Goal: Find specific page/section: Find specific page/section

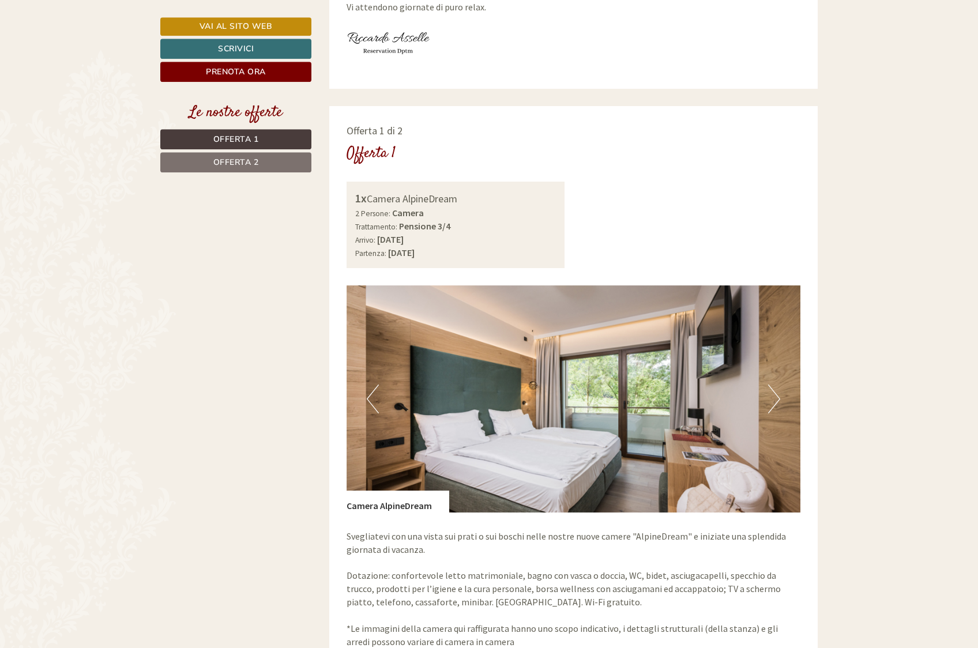
scroll to position [706, 0]
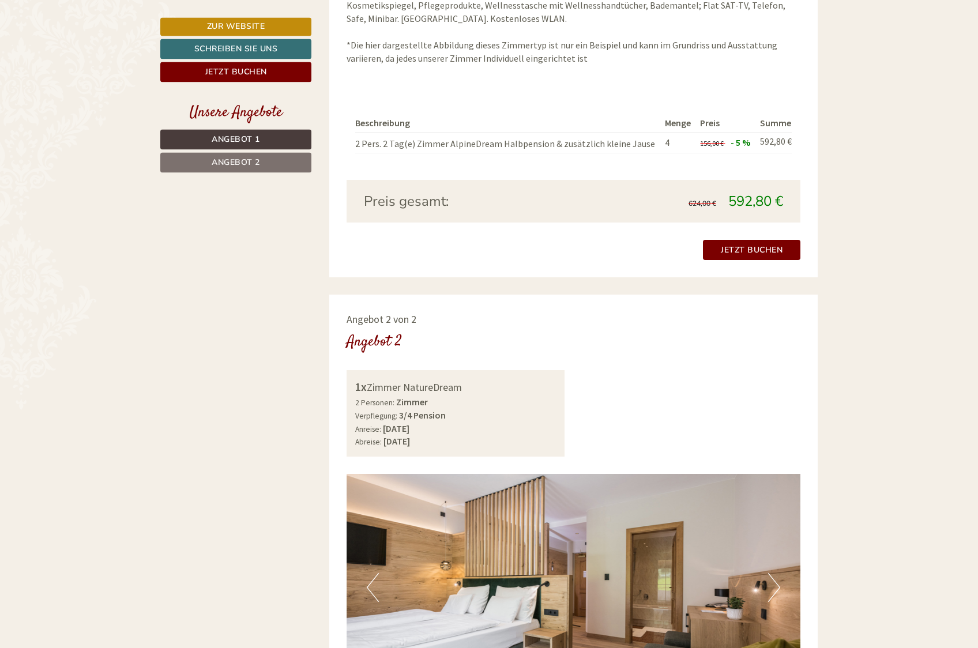
scroll to position [1177, 0]
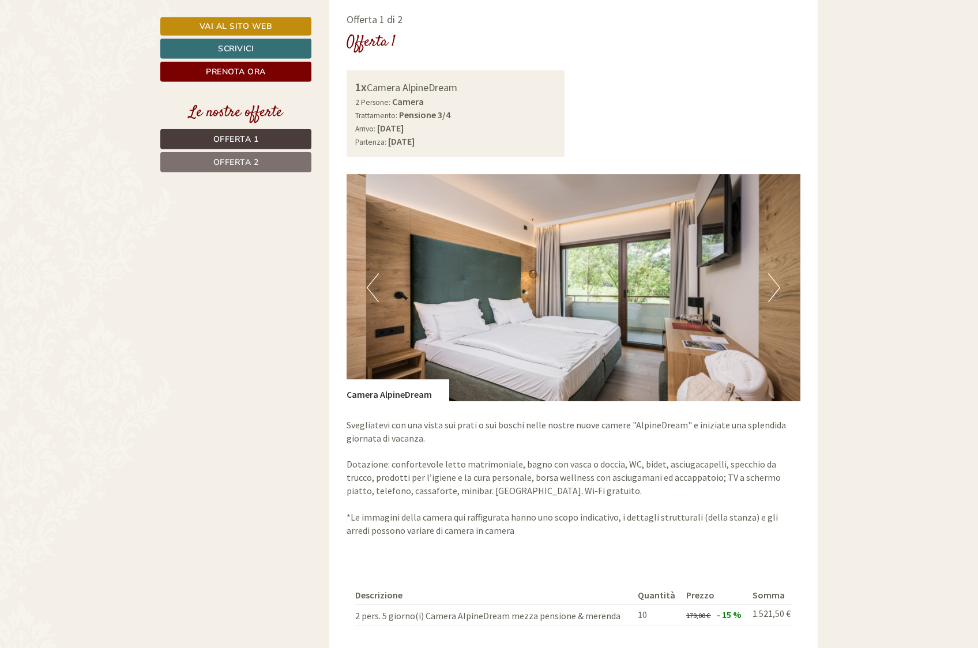
scroll to position [824, 0]
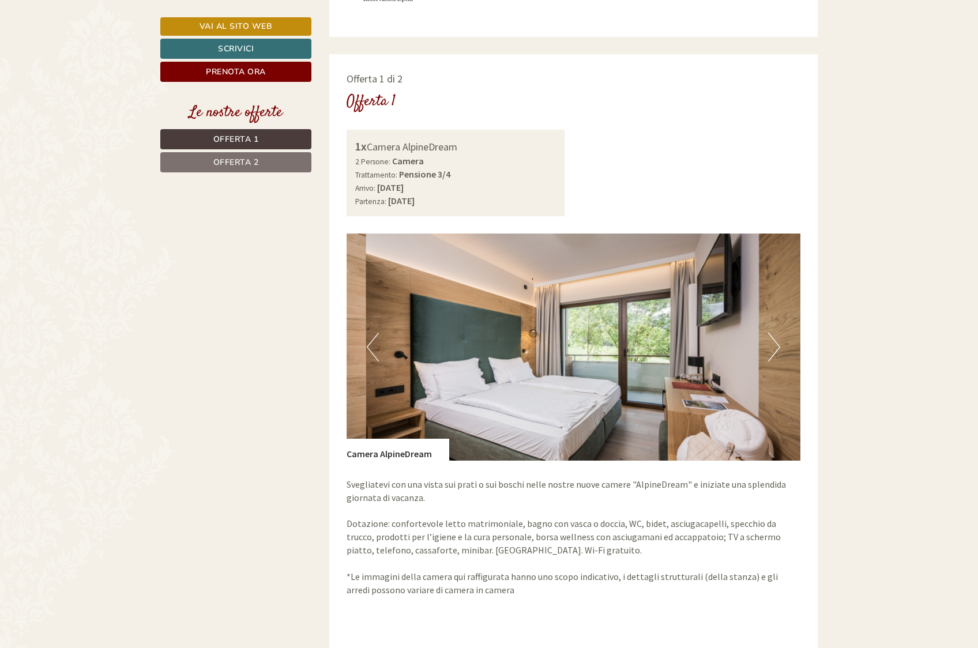
scroll to position [882, 0]
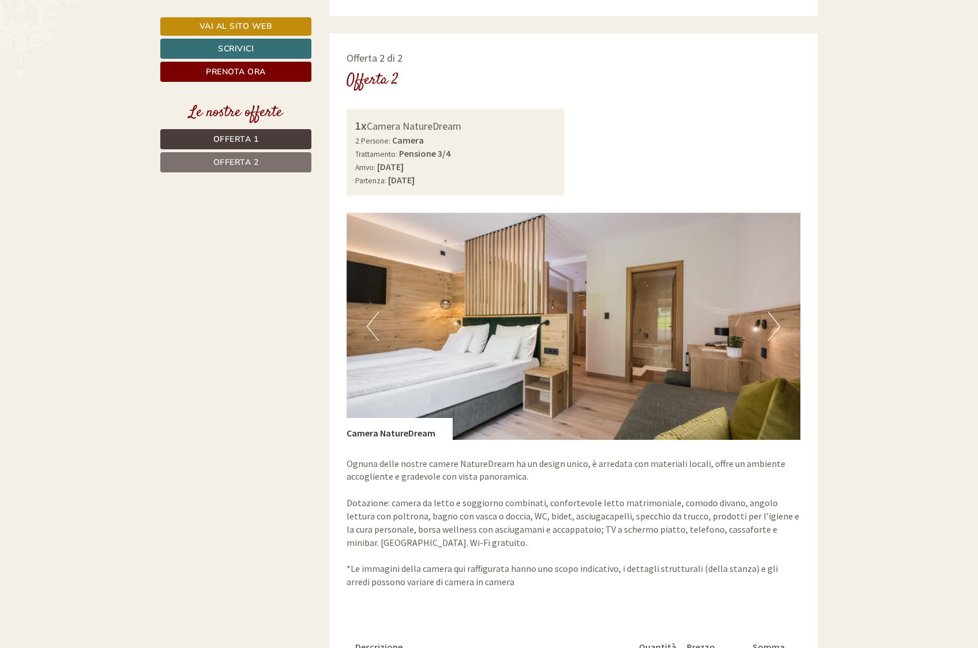
scroll to position [1765, 0]
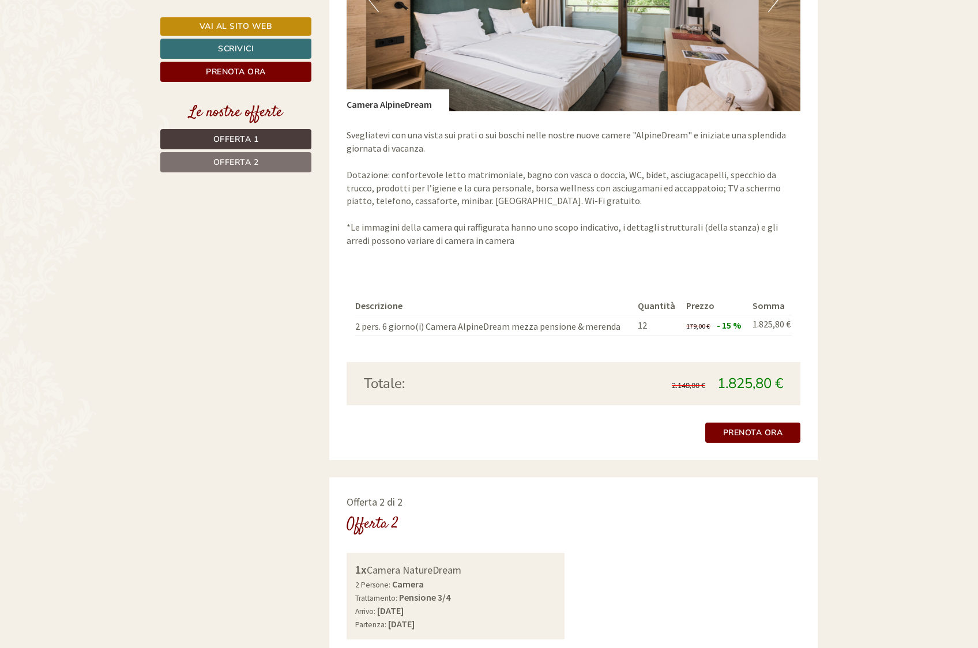
scroll to position [1177, 0]
